Goal: Task Accomplishment & Management: Manage account settings

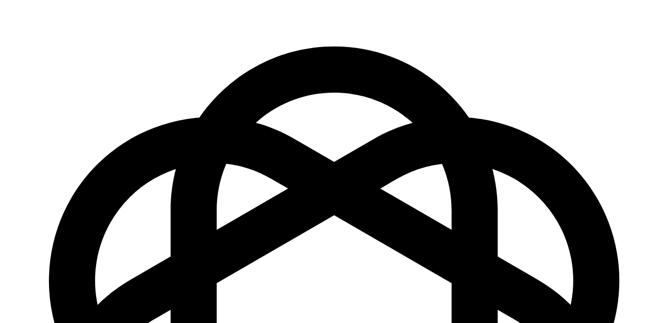
scroll to position [22, 0]
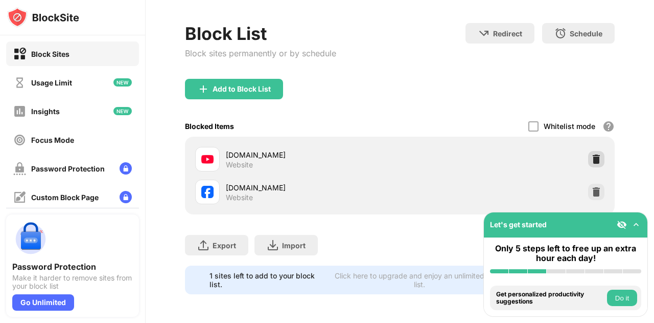
click at [591, 156] on img at bounding box center [596, 159] width 10 height 10
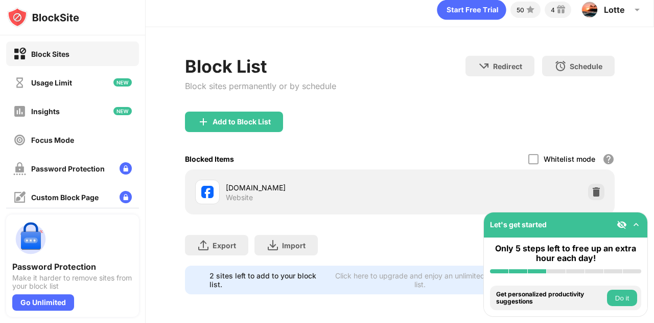
scroll to position [26, 0]
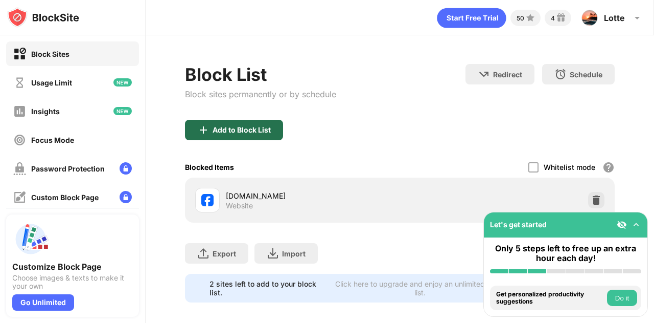
click at [260, 134] on div "Add to Block List" at bounding box center [242, 130] width 58 height 8
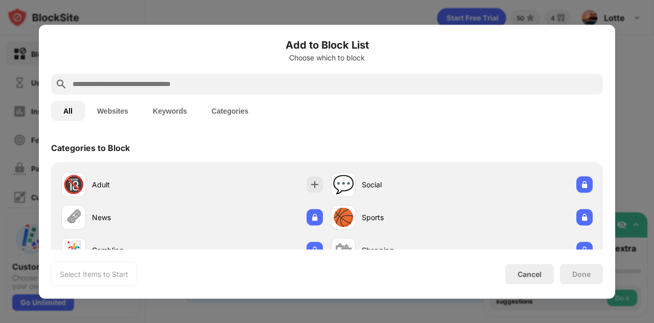
click at [265, 88] on input "text" at bounding box center [335, 84] width 527 height 12
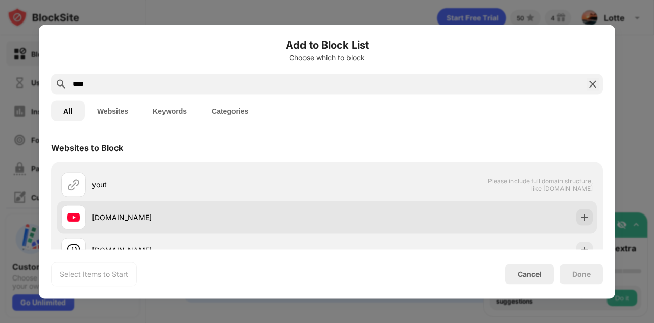
type input "****"
click at [217, 207] on div "[DOMAIN_NAME]" at bounding box center [194, 216] width 266 height 25
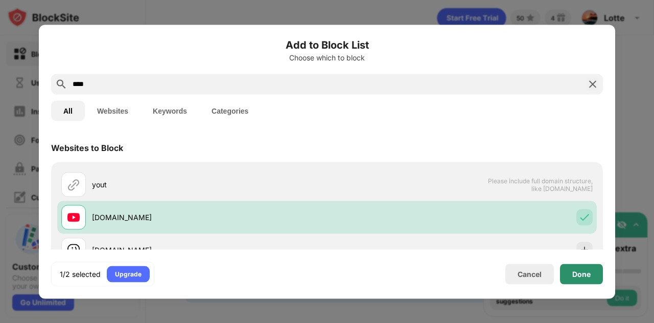
click at [590, 275] on div "Done" at bounding box center [581, 273] width 18 height 8
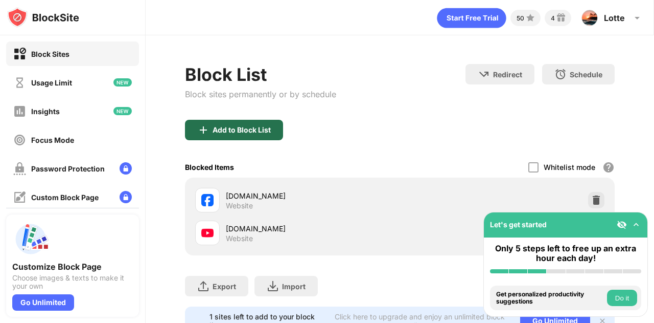
click at [266, 134] on div "Add to Block List" at bounding box center [242, 130] width 58 height 8
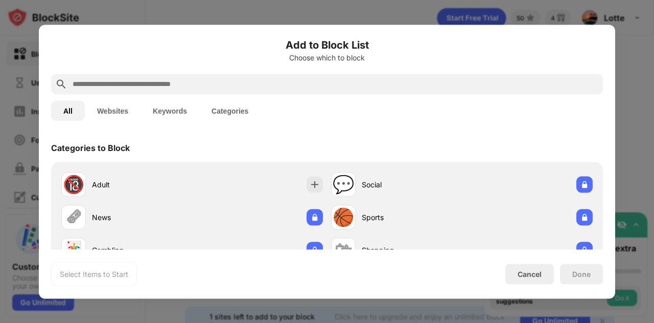
click at [236, 87] on input "text" at bounding box center [335, 84] width 527 height 12
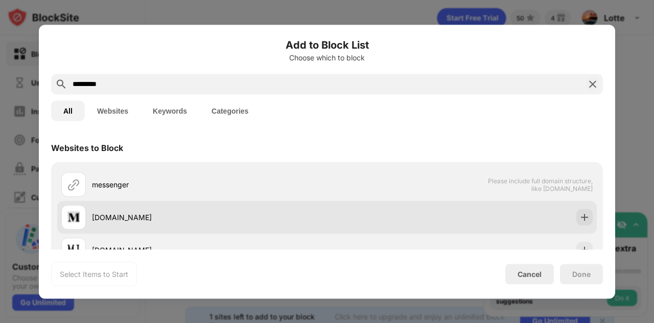
scroll to position [206, 0]
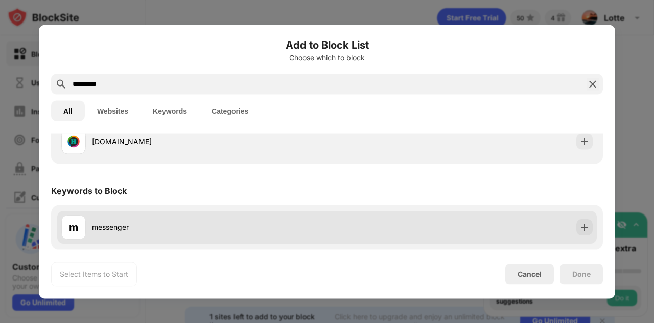
type input "*********"
click at [294, 223] on div "messenger" at bounding box center [209, 227] width 235 height 11
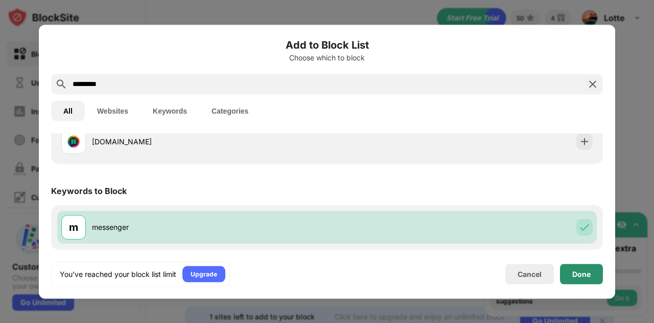
click at [583, 268] on div "Done" at bounding box center [581, 273] width 43 height 20
